Goal: Task Accomplishment & Management: Manage account settings

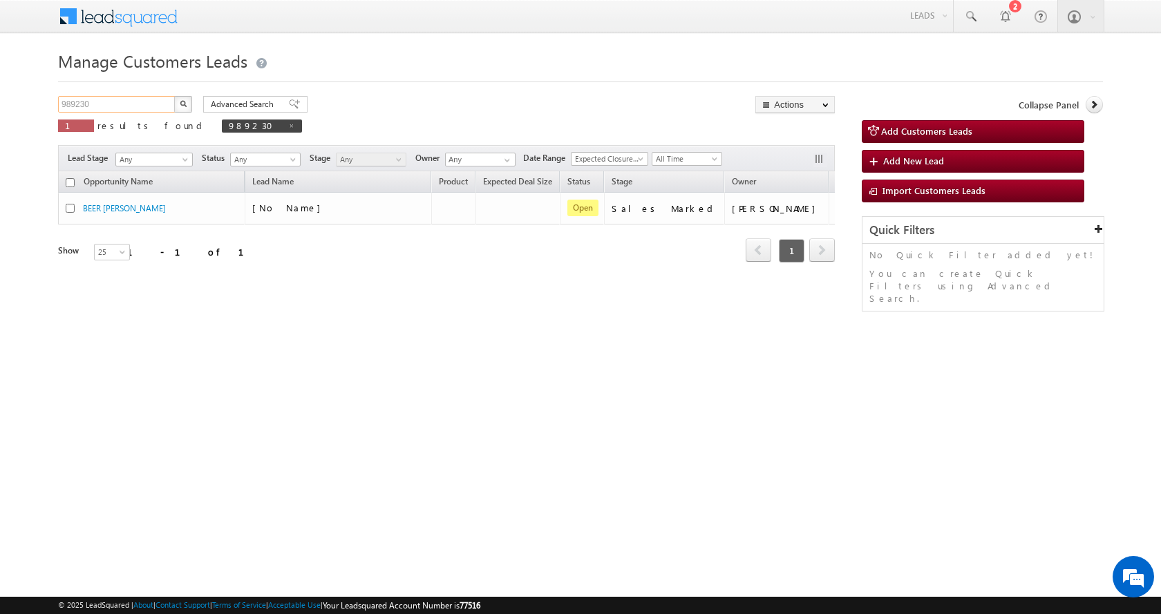
click at [59, 101] on input "989230" at bounding box center [117, 104] width 118 height 17
click at [66, 101] on input "989230" at bounding box center [117, 104] width 118 height 17
paste input "5066"
type input "985066"
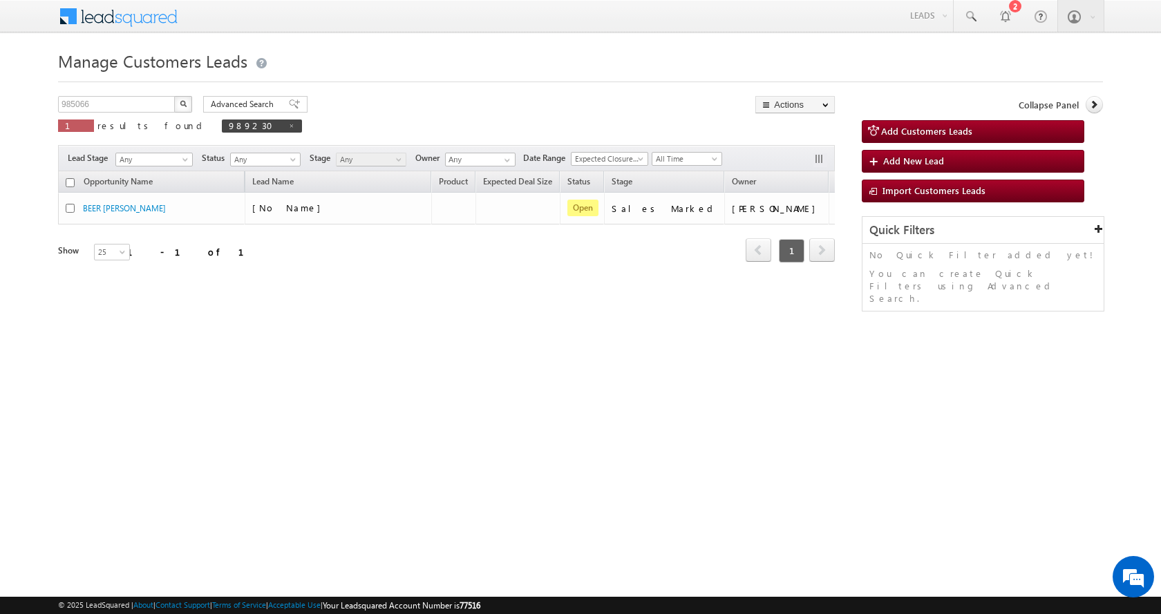
click at [180, 104] on img "button" at bounding box center [183, 103] width 7 height 7
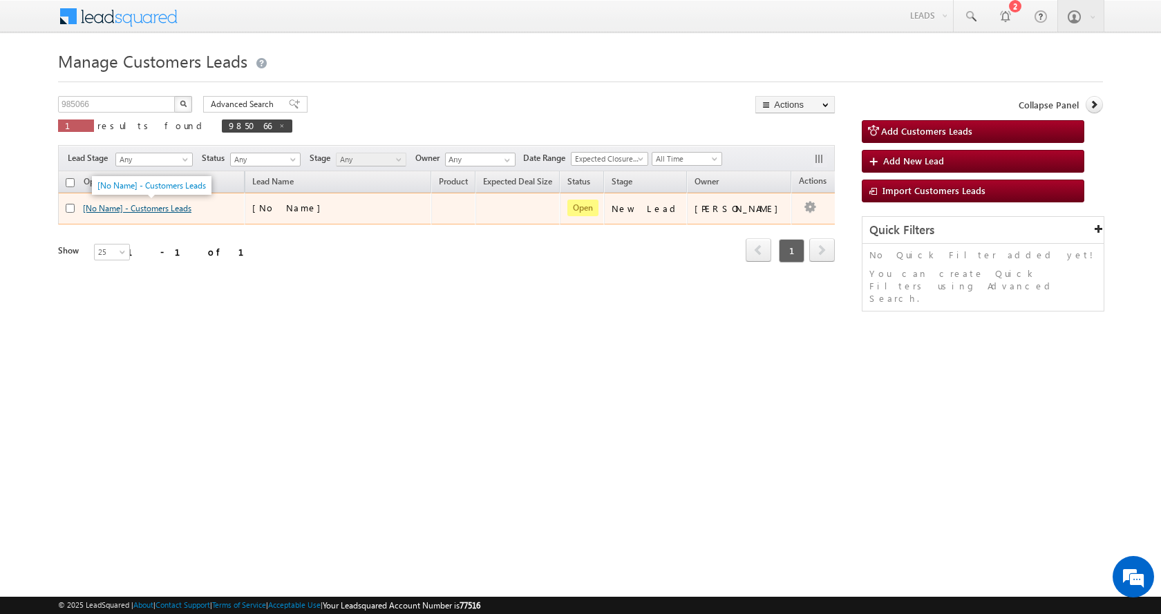
click at [142, 209] on link "[No Name] - Customers Leads" at bounding box center [137, 208] width 108 height 10
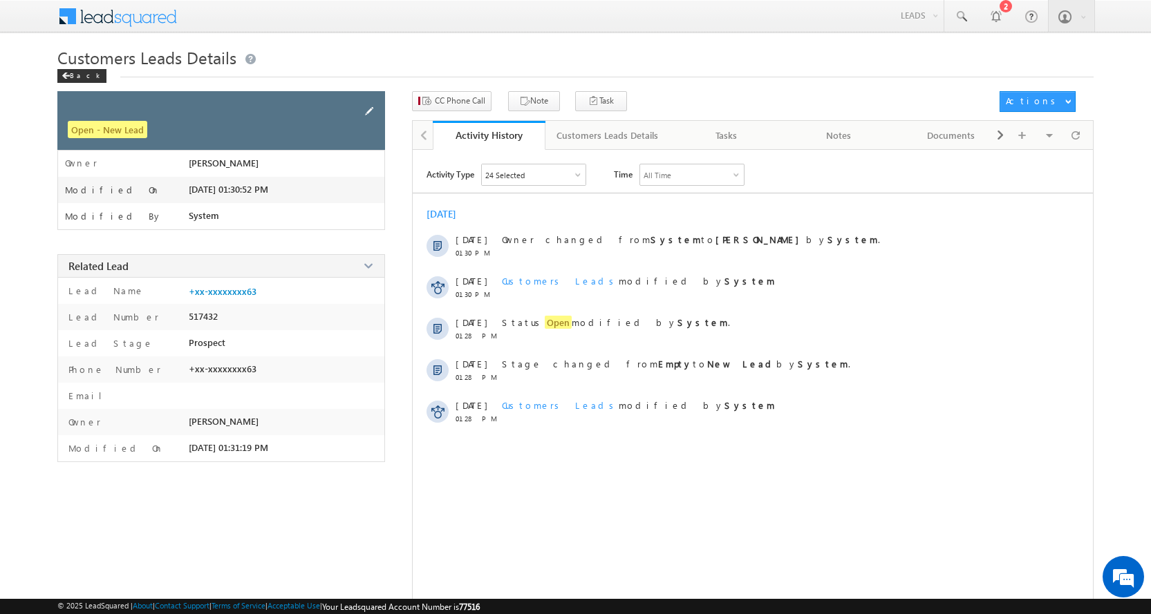
click at [375, 111] on span at bounding box center [368, 111] width 15 height 15
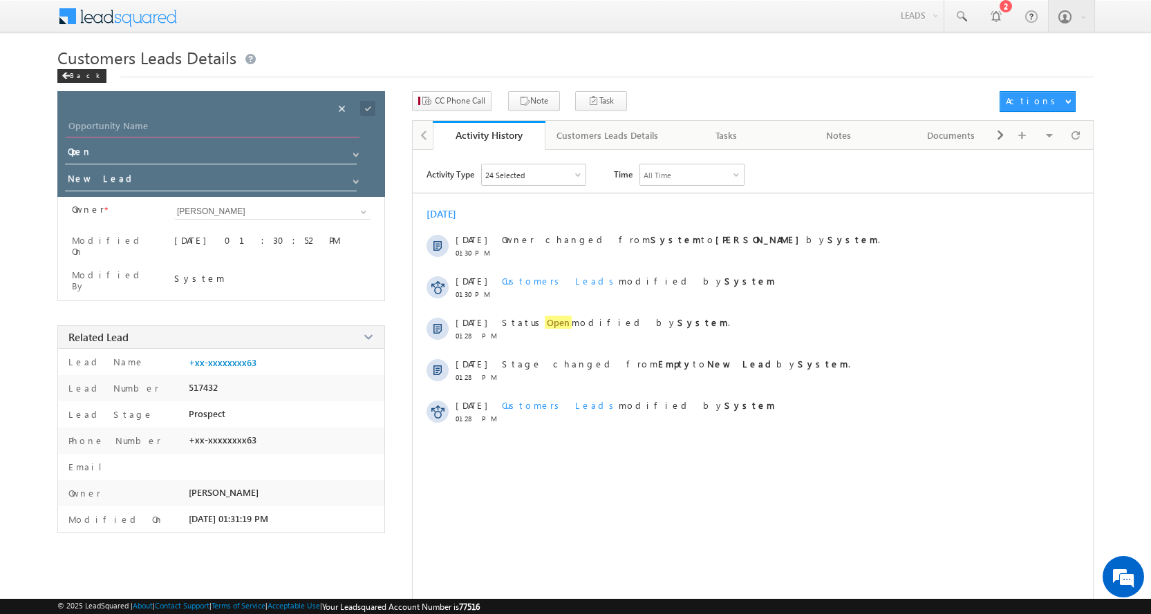
click at [146, 126] on input "Opportunity Name" at bounding box center [213, 127] width 294 height 19
paste input "[PERSON_NAME]"
type input "[PERSON_NAME]"
click at [356, 180] on span at bounding box center [355, 181] width 11 height 11
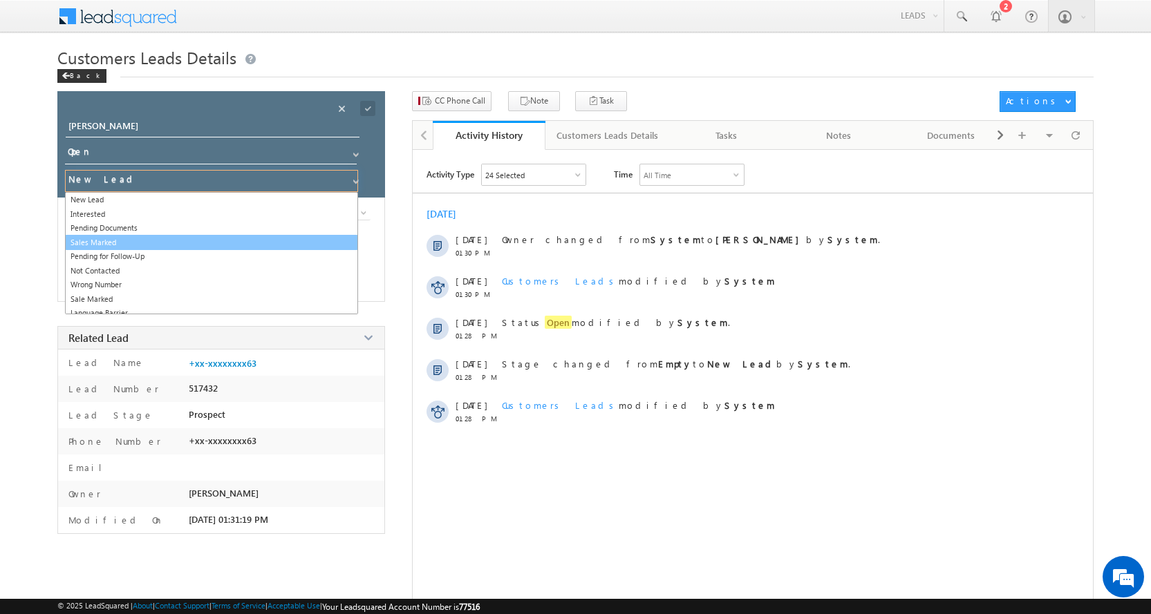
click at [111, 242] on link "Sales Marked" at bounding box center [211, 243] width 293 height 16
type input "Sales Marked"
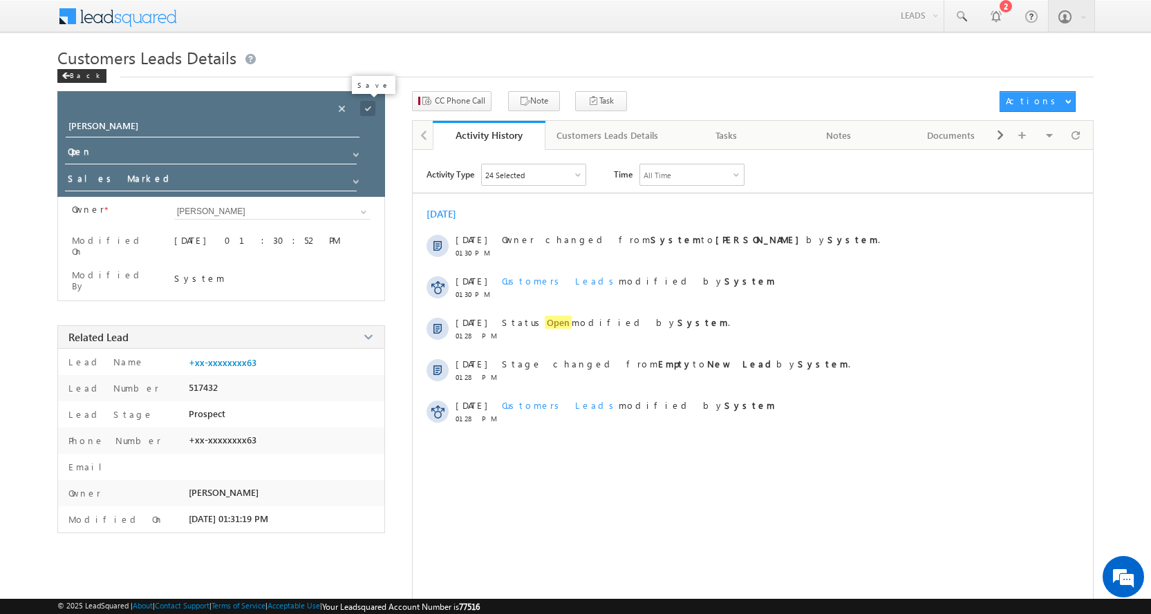
click at [366, 106] on span at bounding box center [367, 108] width 15 height 15
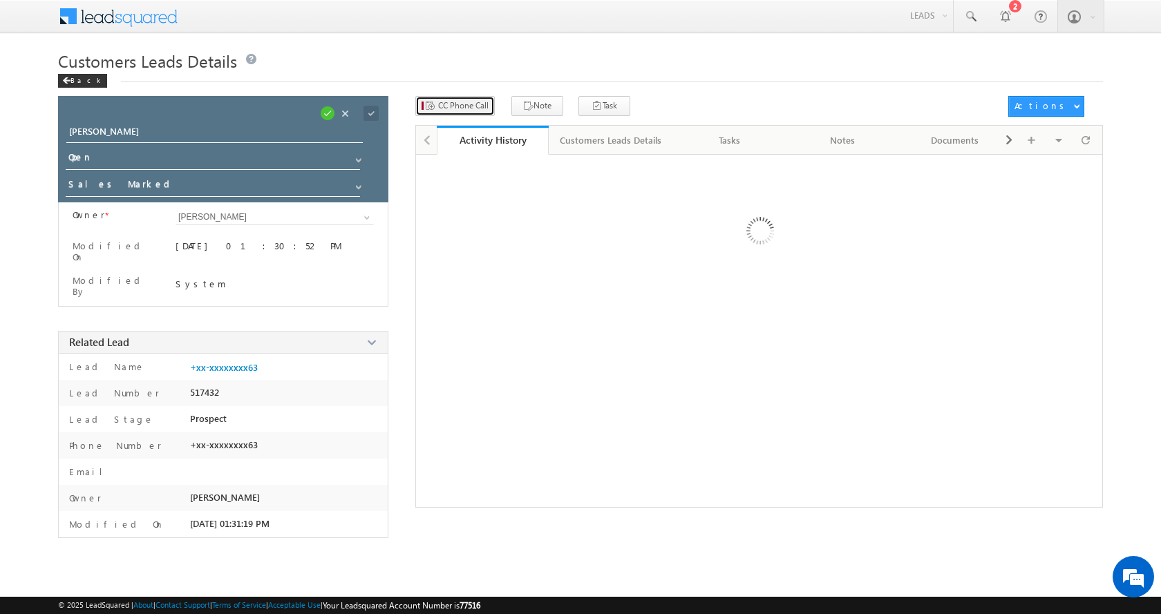
click at [469, 102] on span "CC Phone Call" at bounding box center [463, 106] width 50 height 12
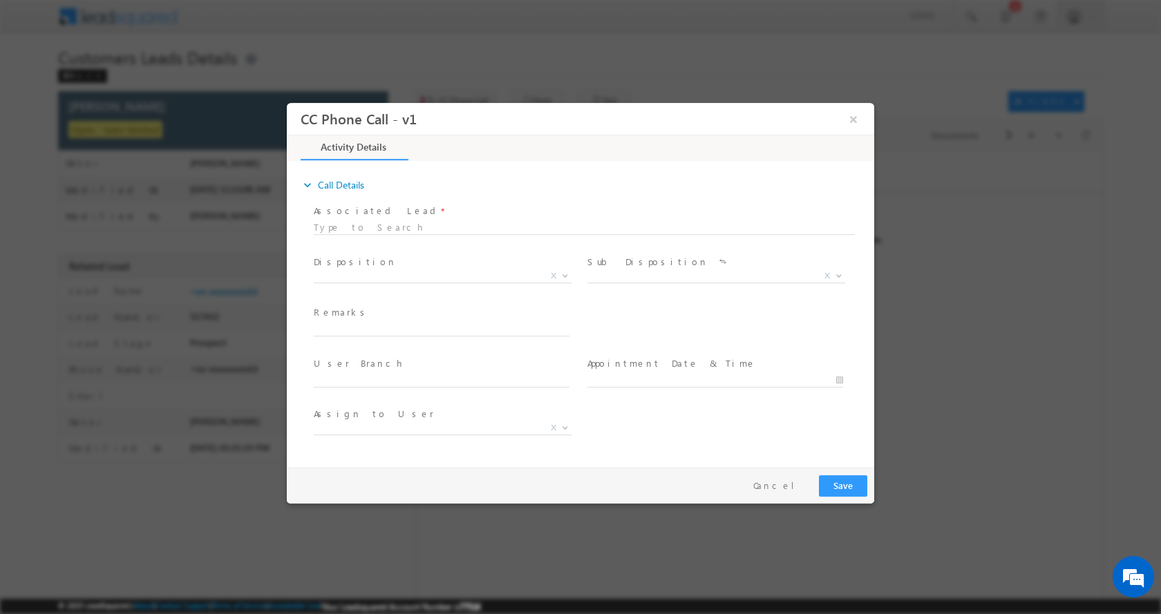
select select "[PERSON_NAME][EMAIL_ADDRESS][DOMAIN_NAME]"
click at [341, 325] on input "text" at bounding box center [442, 329] width 256 height 14
type input "[PERSON_NAME]-9936008763-HOME CONSTRUCTION-LOAN-5 L-PV-10 L-REG-BUSINESS-ITR-PI…"
click at [565, 275] on b at bounding box center [565, 274] width 8 height 5
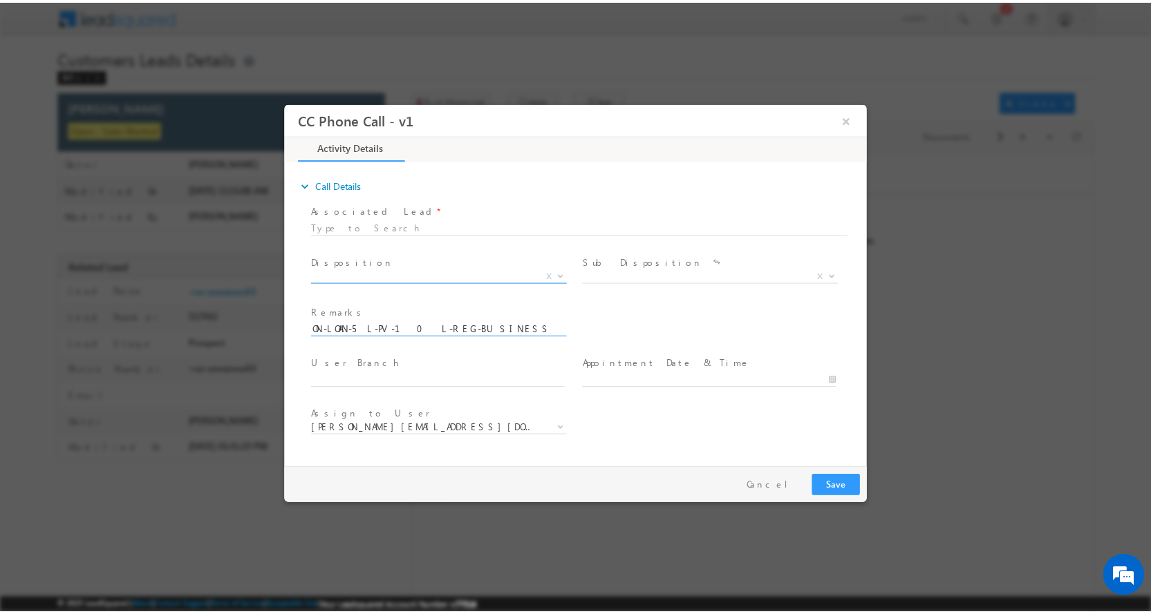
scroll to position [0, 0]
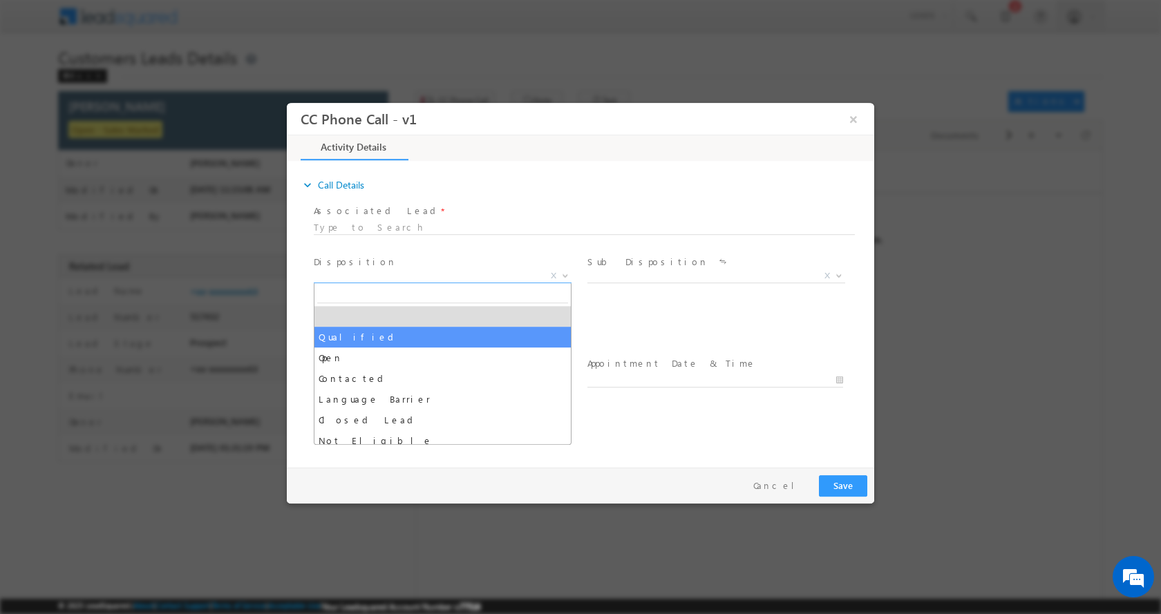
select select "Qualified"
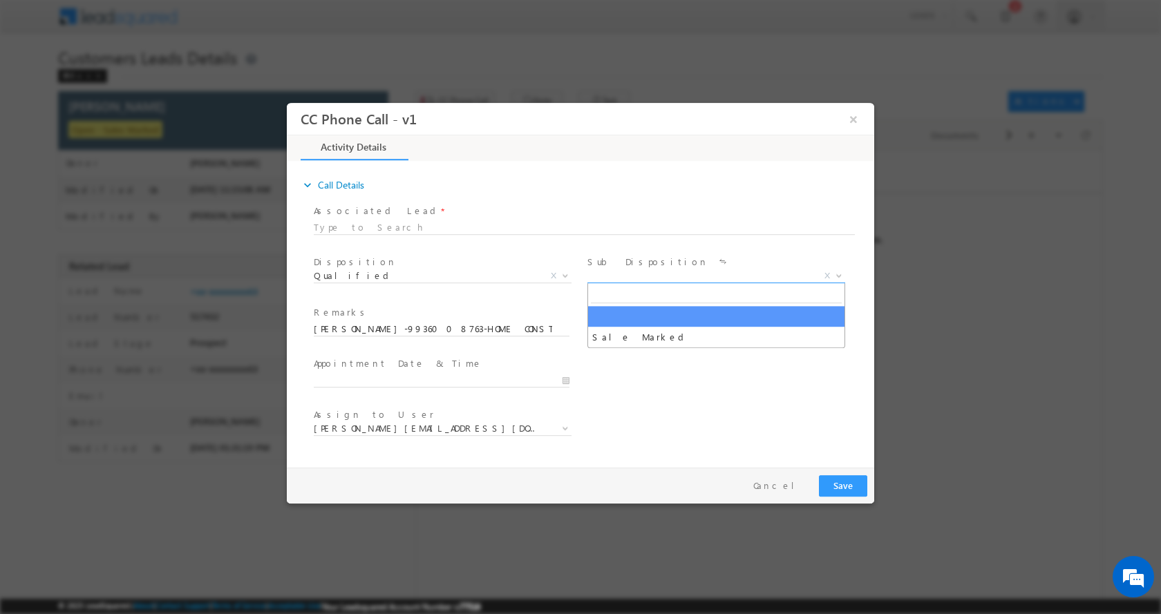
click at [838, 275] on b at bounding box center [839, 274] width 8 height 5
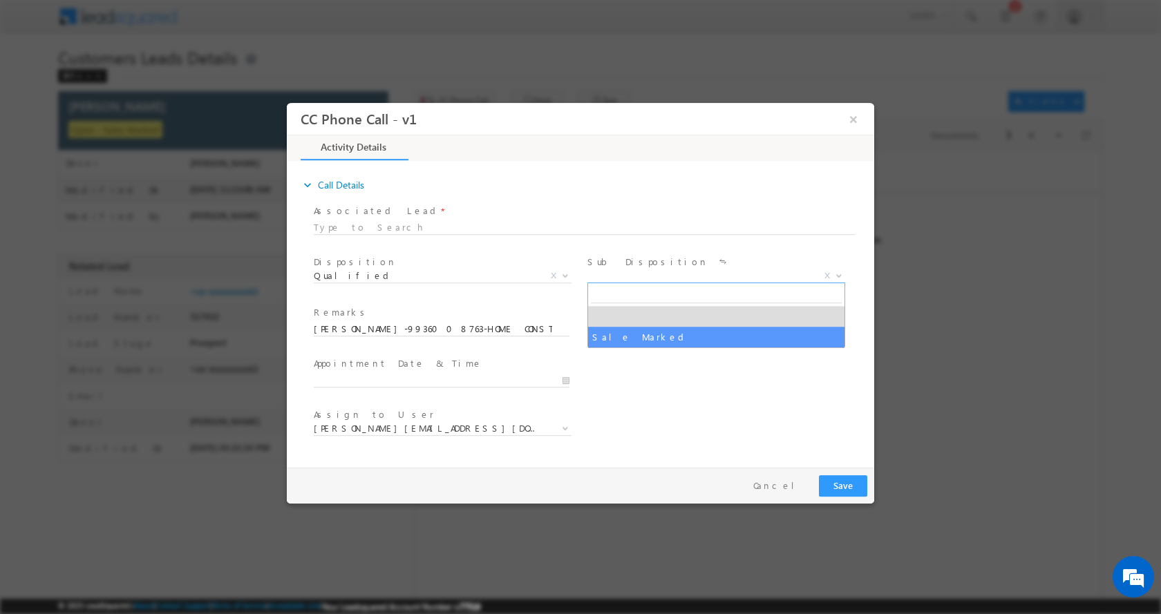
select select "Sale Marked"
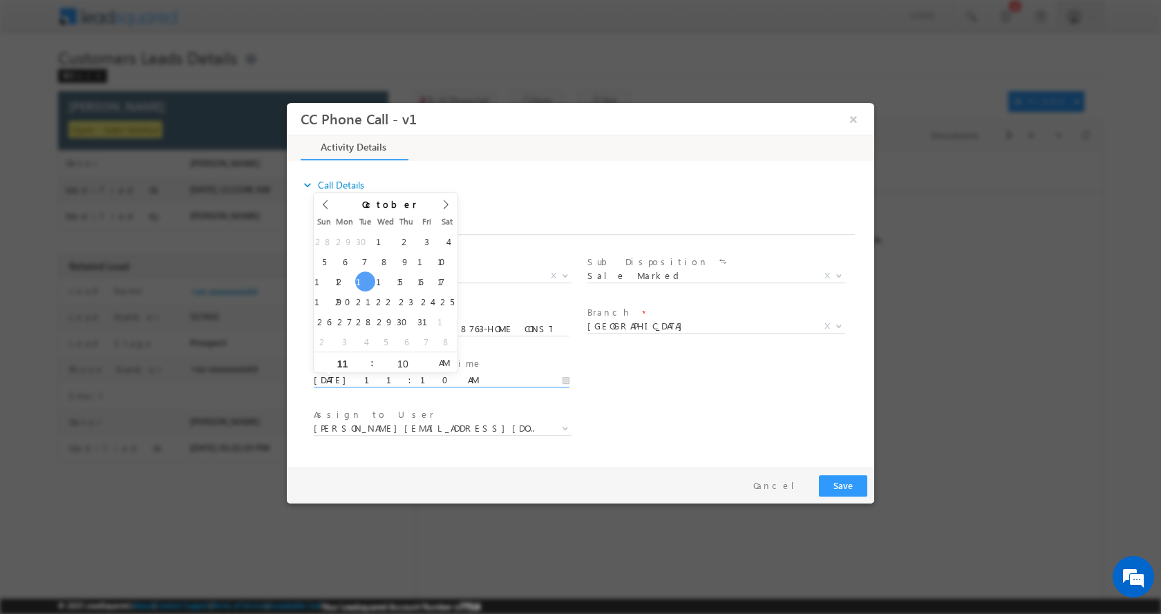
click at [566, 378] on input "10/14/2025 11:10 AM" at bounding box center [442, 380] width 256 height 14
type input "10/15/2025 12:10 PM"
type input "12"
click at [365, 352] on span at bounding box center [366, 357] width 10 height 10
type input "10/15/2025 1:10 PM"
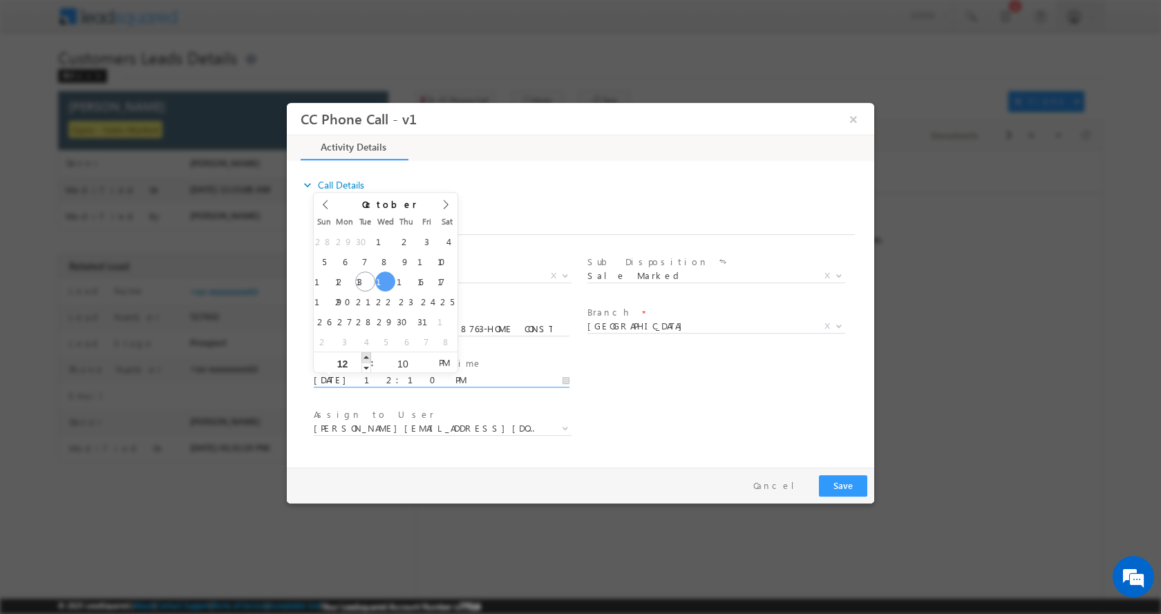
type input "01"
click at [365, 352] on span at bounding box center [366, 357] width 10 height 10
type input "10/15/2025 2:10 PM"
type input "02"
click at [365, 352] on span at bounding box center [366, 357] width 10 height 10
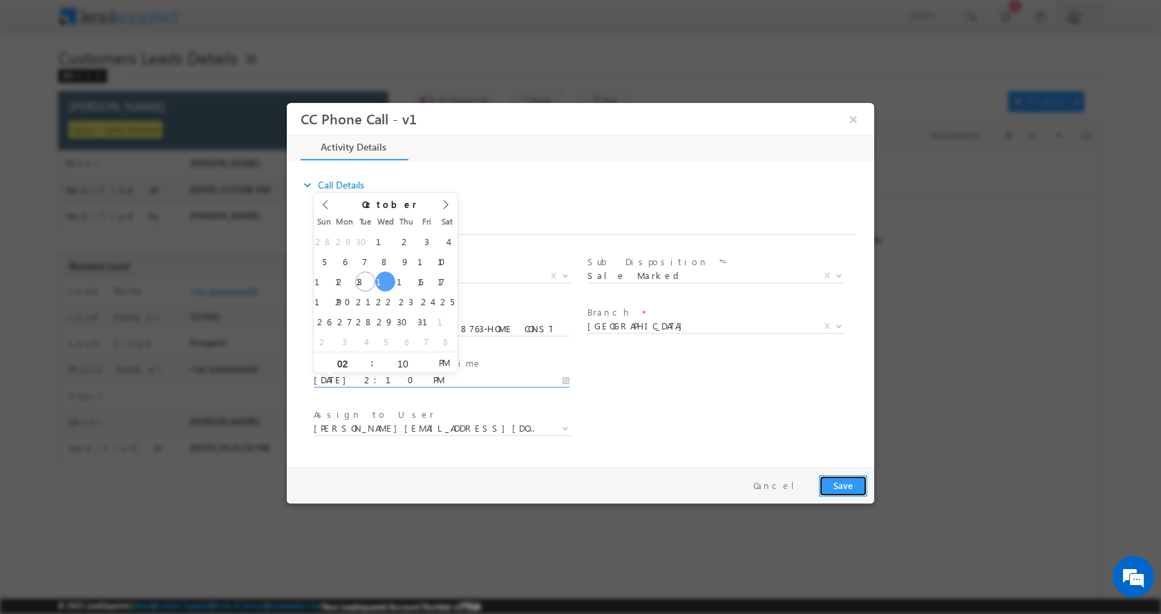
click at [842, 480] on button "Save" at bounding box center [843, 485] width 48 height 21
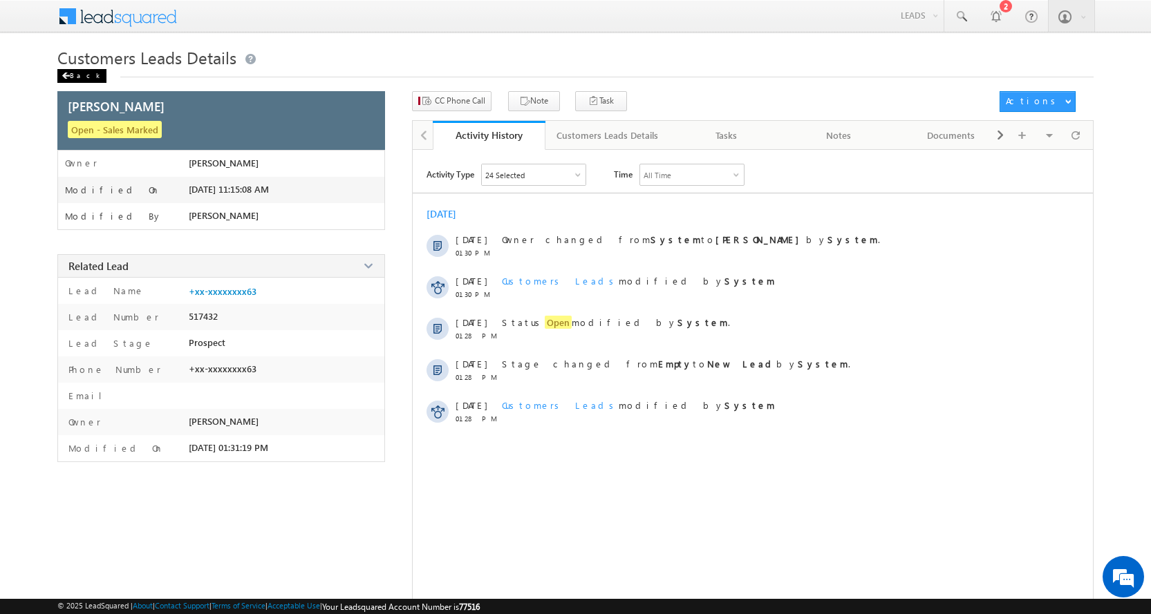
click at [75, 71] on div "Back" at bounding box center [81, 76] width 49 height 14
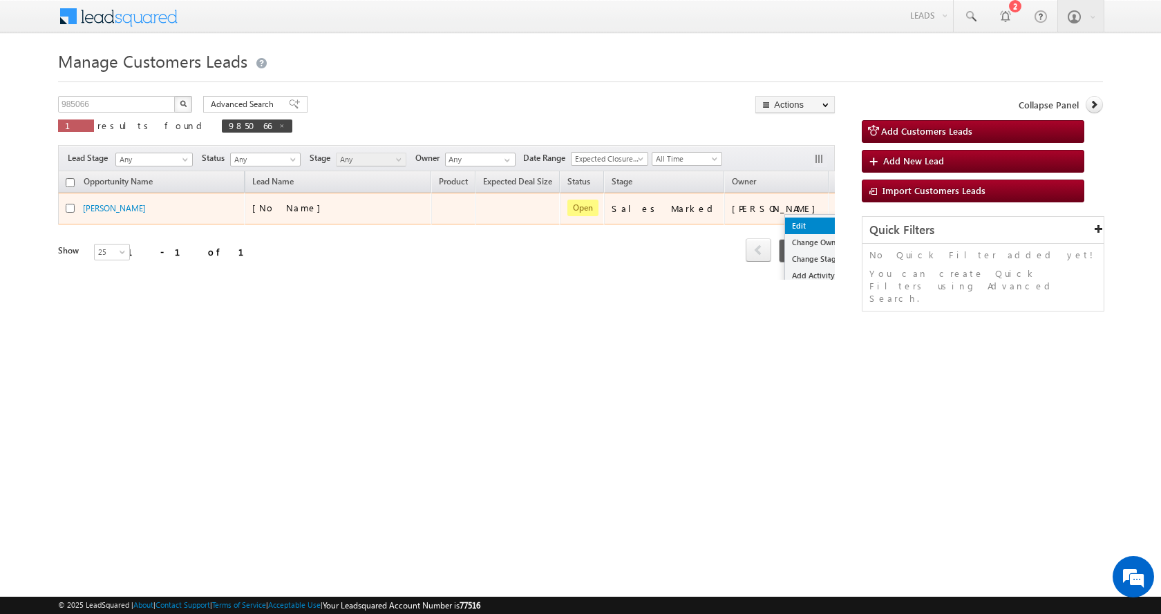
click at [785, 225] on link "Edit" at bounding box center [819, 226] width 69 height 17
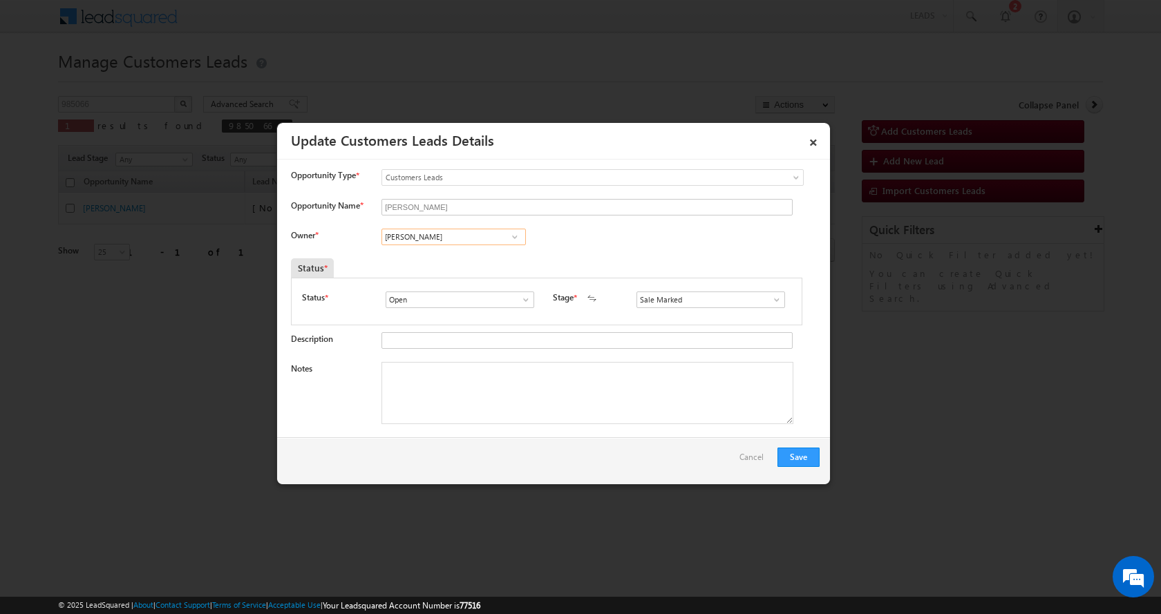
click at [422, 238] on input "[PERSON_NAME]" at bounding box center [453, 237] width 144 height 17
paste input "[PERSON_NAME]"
click at [448, 257] on link "[PERSON_NAME] [PERSON_NAME][EMAIL_ADDRESS][DOMAIN_NAME]" at bounding box center [453, 258] width 144 height 26
type input "[PERSON_NAME]"
click at [472, 389] on textarea "Notes" at bounding box center [587, 393] width 412 height 62
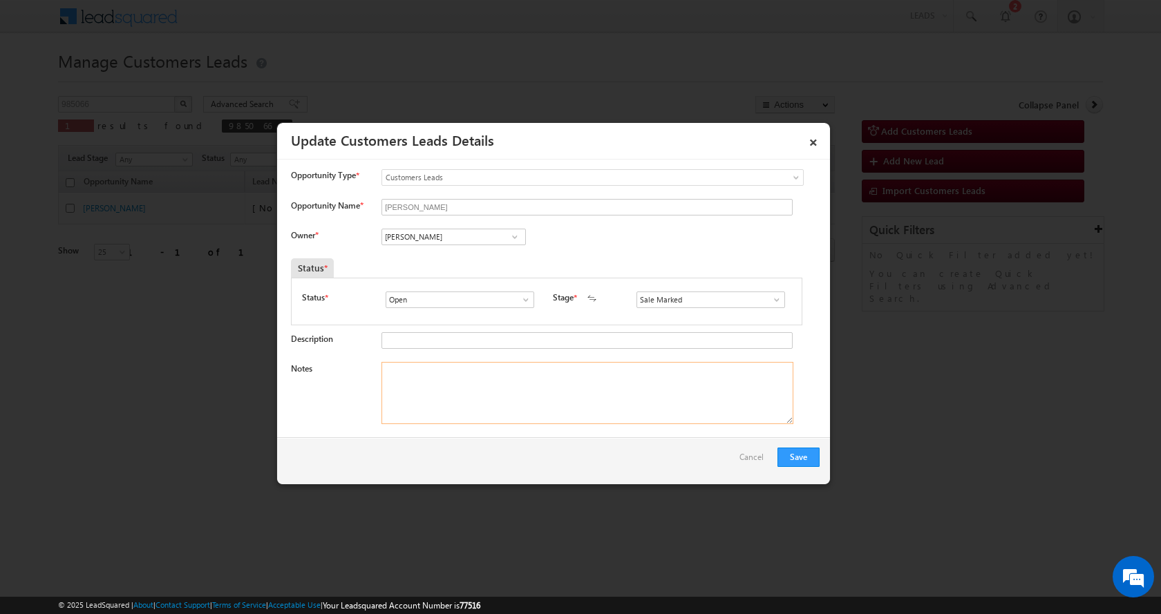
paste textarea "[PERSON_NAME]-9936008763-HOME CONSTRUCTION-LOAN-5 L-PV-10 L-REG-BUSINESS-ITR-PI…"
type textarea "[PERSON_NAME]-9936008763-HOME CONSTRUCTION-LOAN-5 L-PV-10 L-REG-BUSINESS-ITR-PI…"
click at [799, 450] on button "Save" at bounding box center [798, 457] width 42 height 19
